Goal: Information Seeking & Learning: Find specific fact

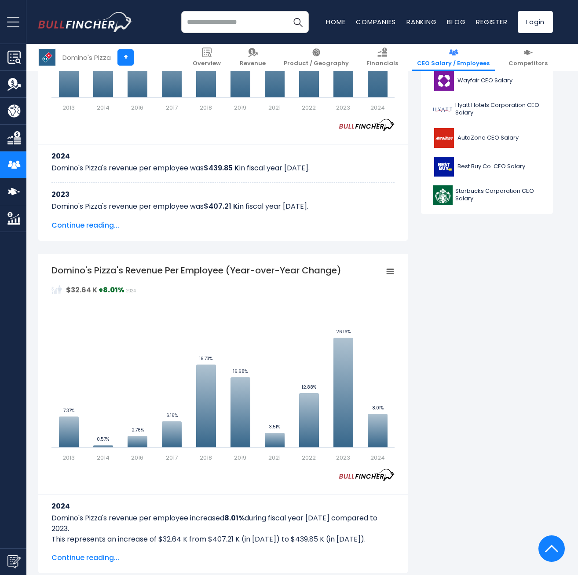
scroll to position [748, 0]
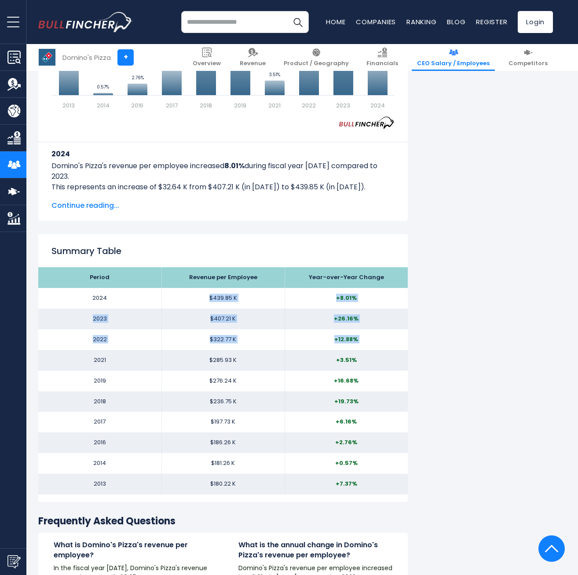
drag, startPoint x: 181, startPoint y: 292, endPoint x: 60, endPoint y: 342, distance: 131.0
click at [60, 343] on tbody "Period Revenue per Employee Year-over-Year Change 2024 $439.85 K +8.01% 2023 $4…" at bounding box center [223, 380] width 370 height 227
drag, startPoint x: 60, startPoint y: 342, endPoint x: 55, endPoint y: 298, distance: 44.8
click at [55, 298] on td "2024" at bounding box center [99, 298] width 123 height 21
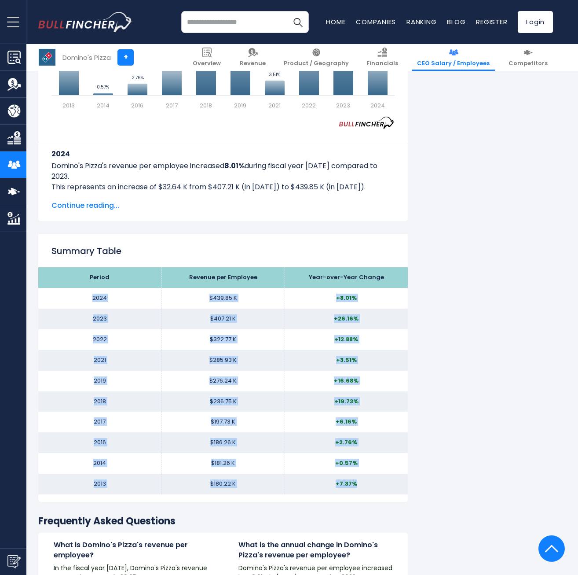
drag, startPoint x: 55, startPoint y: 298, endPoint x: 357, endPoint y: 488, distance: 357.2
click at [357, 488] on tbody "Period Revenue per Employee Year-over-Year Change 2024 $439.85 K +8.01% 2023 $4…" at bounding box center [223, 380] width 370 height 227
copy tbody "2024 $439.85 K +8.01% 2023 $407.21 K +26.16% 2022 $322.77 K +12.88% 2021 $285.9…"
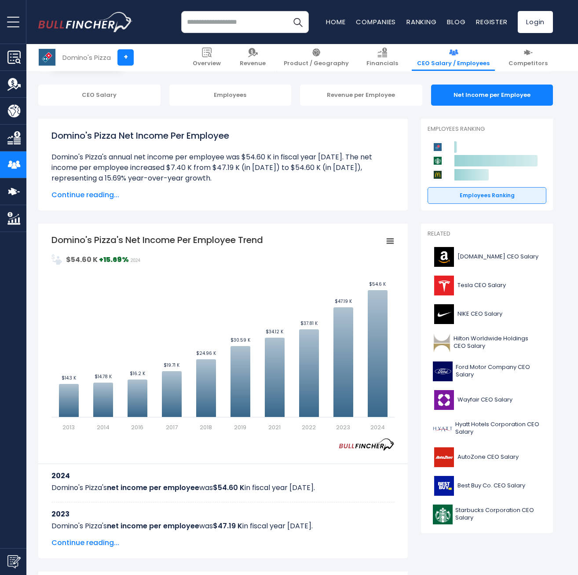
scroll to position [132, 0]
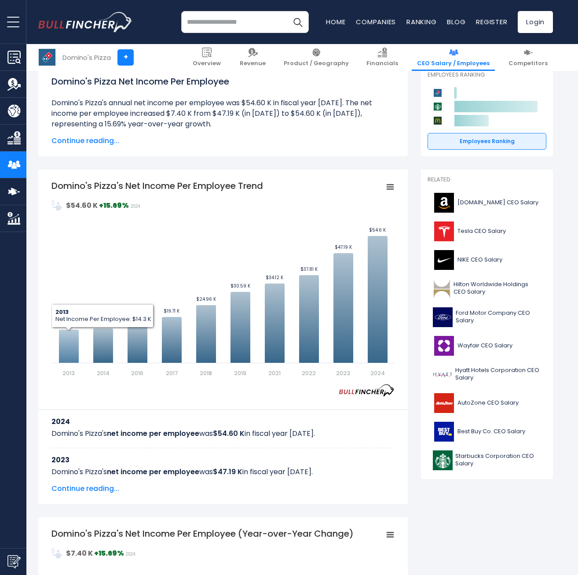
click at [69, 323] on text "$14.3 K ​ $14.3 K" at bounding box center [69, 323] width 15 height 7
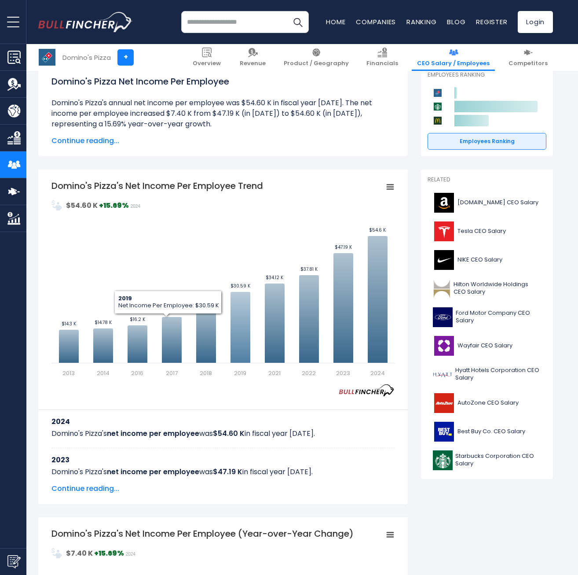
drag, startPoint x: 48, startPoint y: 247, endPoint x: 239, endPoint y: 275, distance: 193.2
click at [247, 291] on div "Domino's Pizza's Net Income Per Employee Trend Created with Highcharts 12.1.2 V…" at bounding box center [223, 336] width 370 height 335
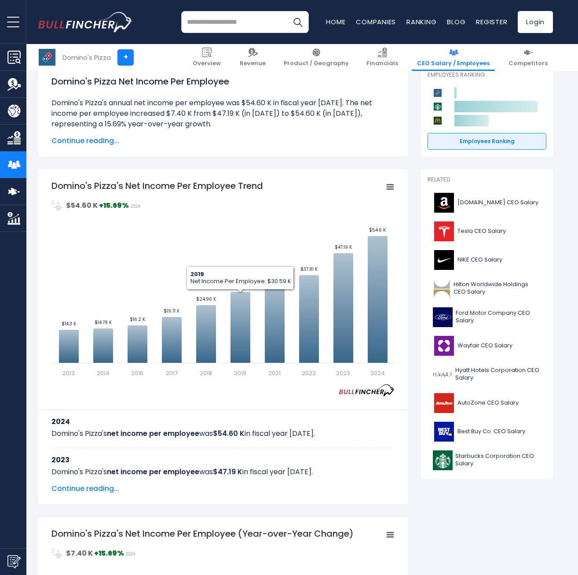
click at [218, 248] on rect "Domino's Pizza's Net Income Per Employee Trend" at bounding box center [223, 279] width 343 height 198
drag, startPoint x: 218, startPoint y: 248, endPoint x: 153, endPoint y: 255, distance: 65.5
click at [153, 255] on rect "Domino's Pizza's Net Income Per Employee Trend" at bounding box center [223, 279] width 343 height 198
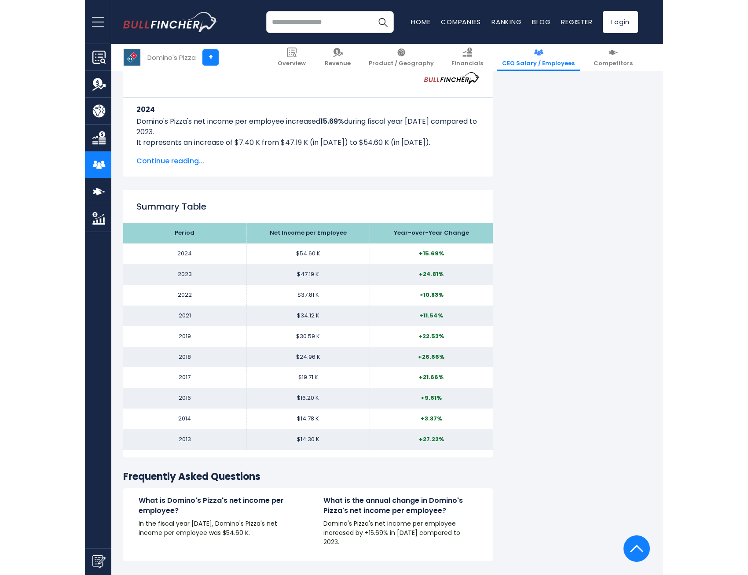
scroll to position [792, 0]
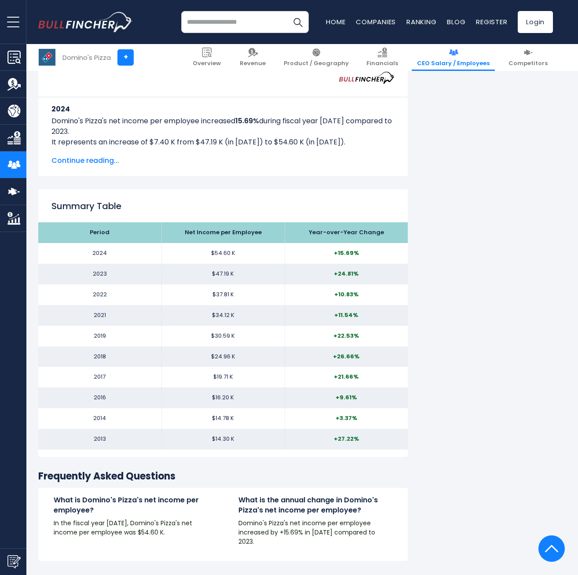
click at [239, 367] on td "$19.71 K" at bounding box center [223, 377] width 123 height 21
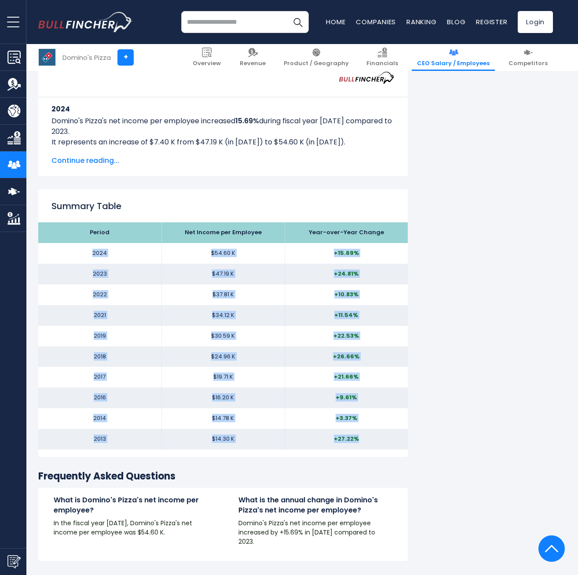
drag, startPoint x: 363, startPoint y: 435, endPoint x: 74, endPoint y: 258, distance: 338.8
click at [74, 258] on tbody "Period Net Income per Employee Year-over-Year Change 2024 $54.60 K +15.69% 2023…" at bounding box center [223, 335] width 370 height 227
click at [355, 331] on td "+22.53%" at bounding box center [346, 336] width 123 height 21
drag, startPoint x: 241, startPoint y: 440, endPoint x: 77, endPoint y: 257, distance: 245.9
click at [77, 257] on tbody "Period Net Income per Employee Year-over-Year Change 2024 $54.60 K +15.69% 2023…" at bounding box center [223, 335] width 370 height 227
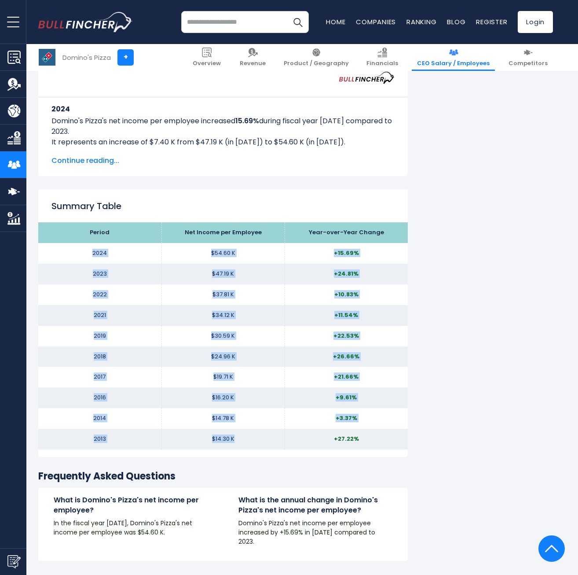
drag, startPoint x: 77, startPoint y: 257, endPoint x: 88, endPoint y: 259, distance: 11.1
click at [87, 259] on td "2024" at bounding box center [99, 253] width 123 height 21
drag, startPoint x: 92, startPoint y: 253, endPoint x: 236, endPoint y: 445, distance: 240.9
click at [236, 445] on tbody "Period Net Income per Employee Year-over-Year Change 2024 $54.60 K +15.69% 2023…" at bounding box center [223, 335] width 370 height 227
copy tbody "2024 $54.60 K +15.69% 2023 $47.19 K +24.81% 2022 $37.81 K +10.83% 2021 $34.12 K…"
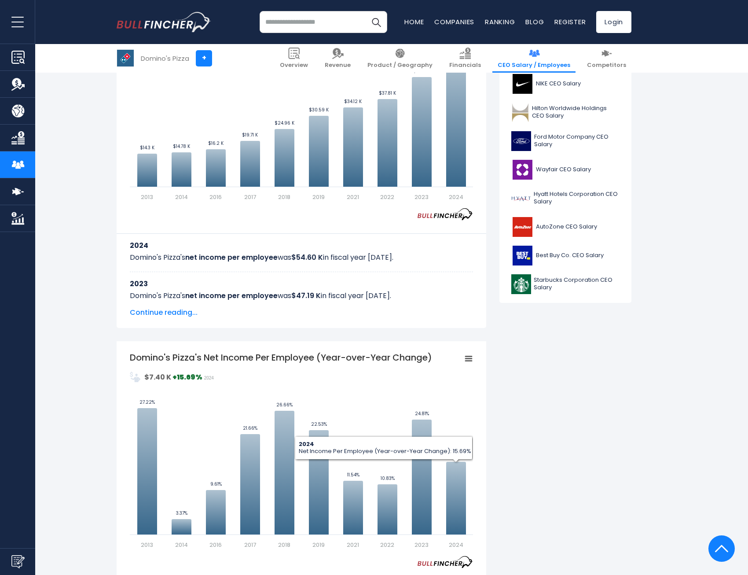
scroll to position [132, 0]
